Goal: Information Seeking & Learning: Compare options

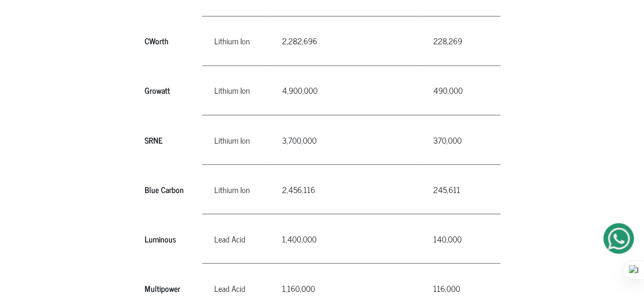
scroll to position [856, 0]
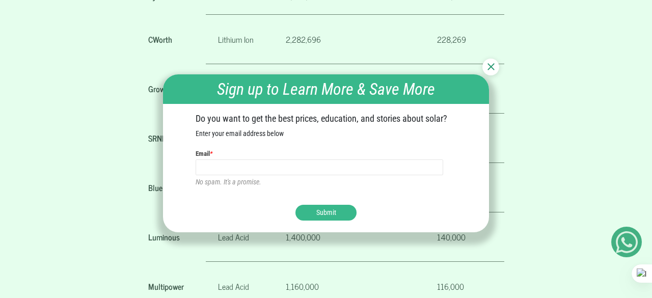
click at [494, 69] on img at bounding box center [490, 66] width 7 height 7
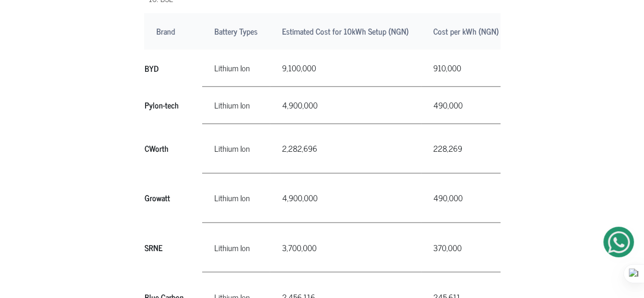
scroll to position [669, 0]
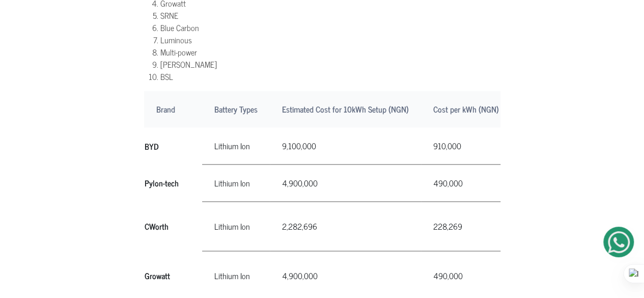
drag, startPoint x: 148, startPoint y: 124, endPoint x: 155, endPoint y: 174, distance: 50.4
click at [145, 127] on th "BYD" at bounding box center [173, 145] width 58 height 37
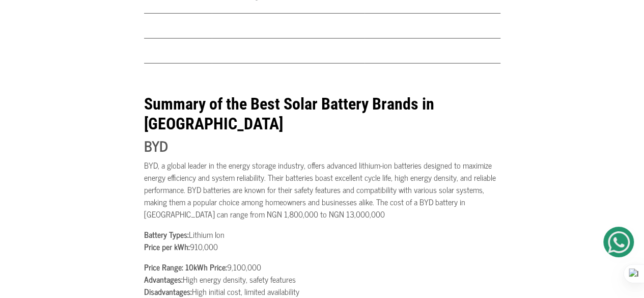
scroll to position [1052, 0]
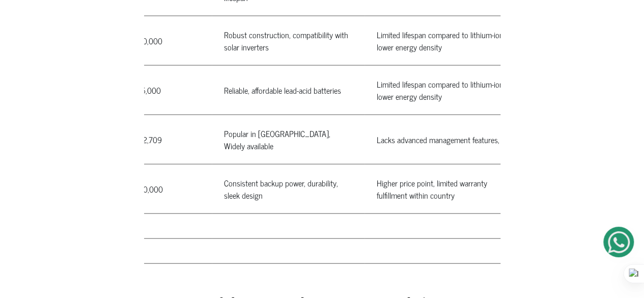
drag, startPoint x: 144, startPoint y: 125, endPoint x: 487, endPoint y: 159, distance: 345.5
click at [487, 159] on tbody "BYD Lithium Ion" at bounding box center [181, 4] width 673 height 520
drag, startPoint x: 450, startPoint y: 250, endPoint x: 367, endPoint y: 256, distance: 83.8
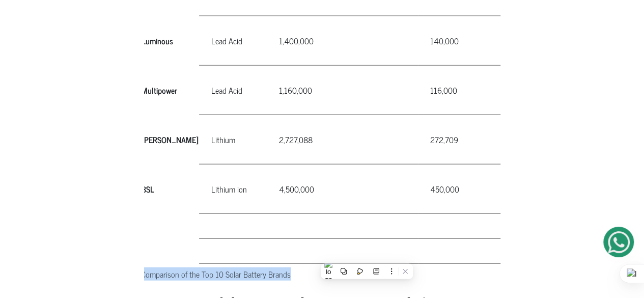
scroll to position [0, 0]
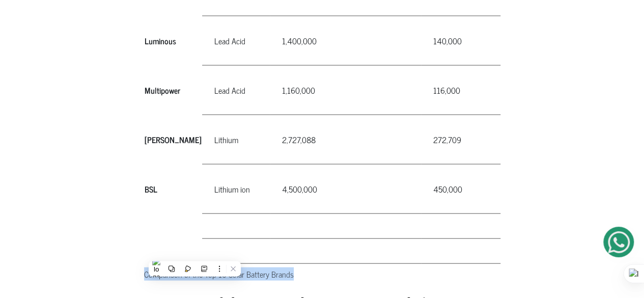
copy table "Comparison of the Top 10 Solar Battery Brands"
